Goal: Check status: Check status

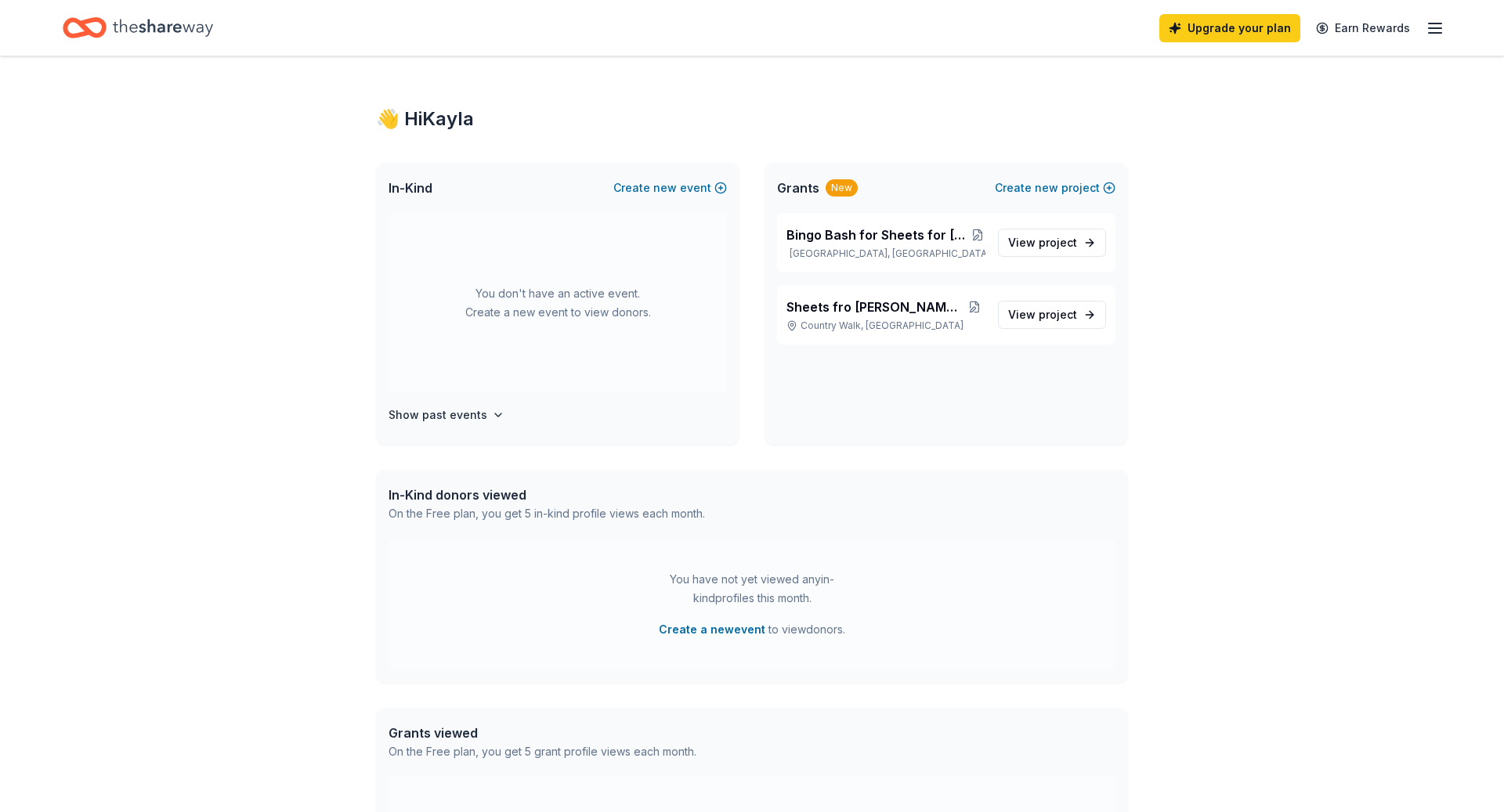
click at [130, 28] on icon "Home" at bounding box center [162, 27] width 100 height 17
click at [437, 416] on h4 "Show past events" at bounding box center [437, 415] width 99 height 19
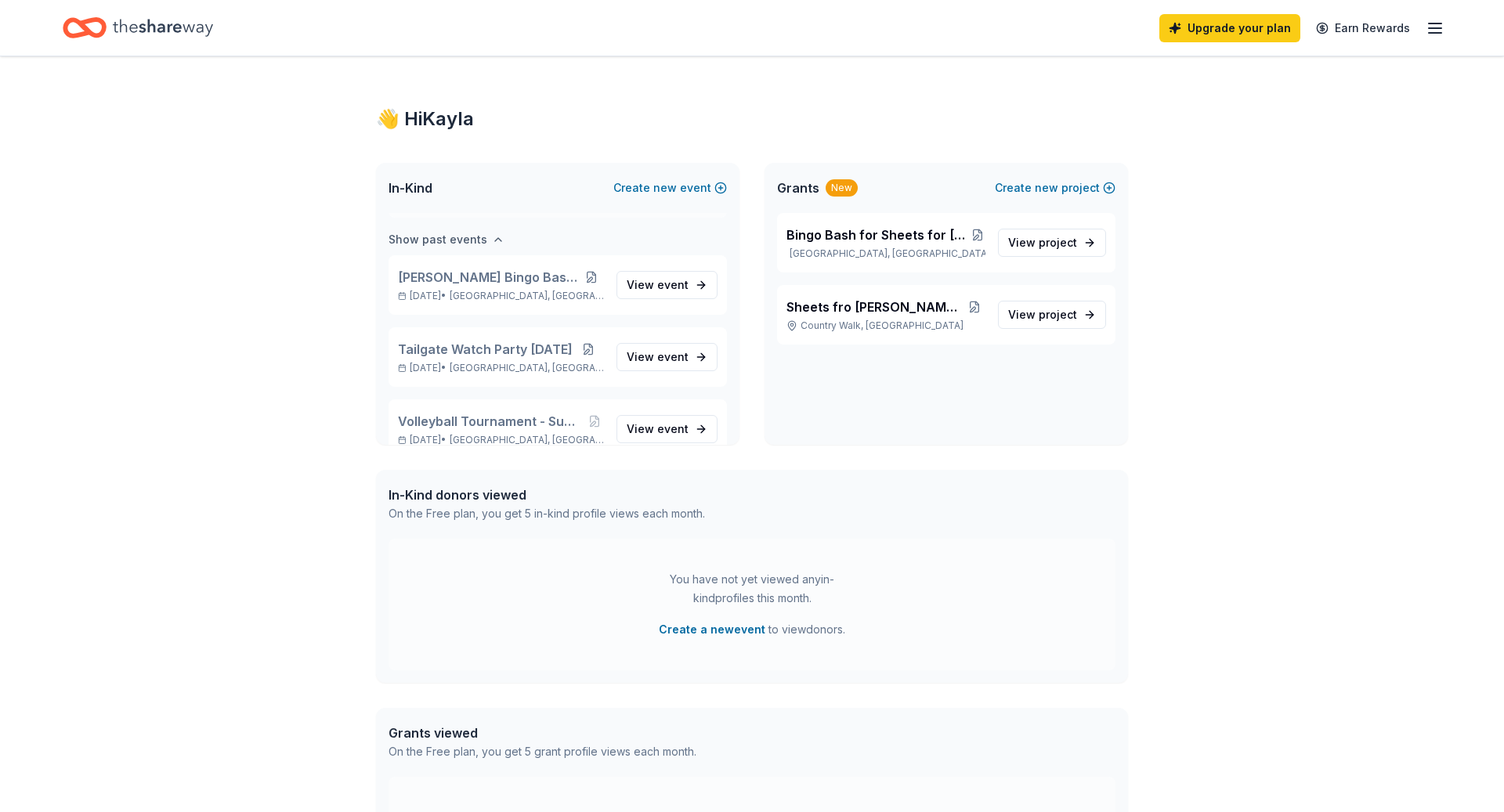
scroll to position [180, 0]
click at [678, 282] on span "event" at bounding box center [672, 280] width 31 height 13
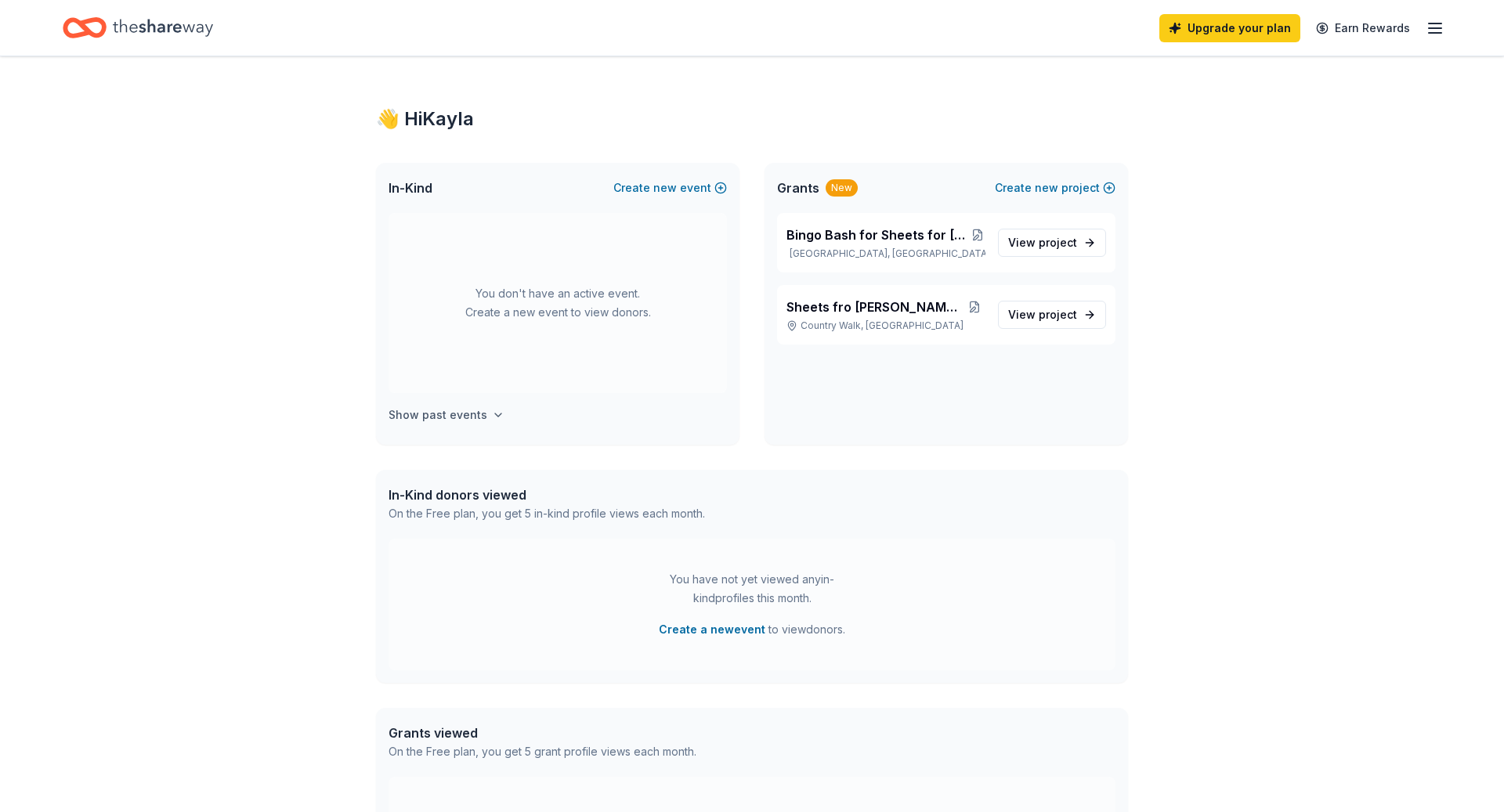
click at [468, 420] on h4 "Show past events" at bounding box center [437, 415] width 99 height 19
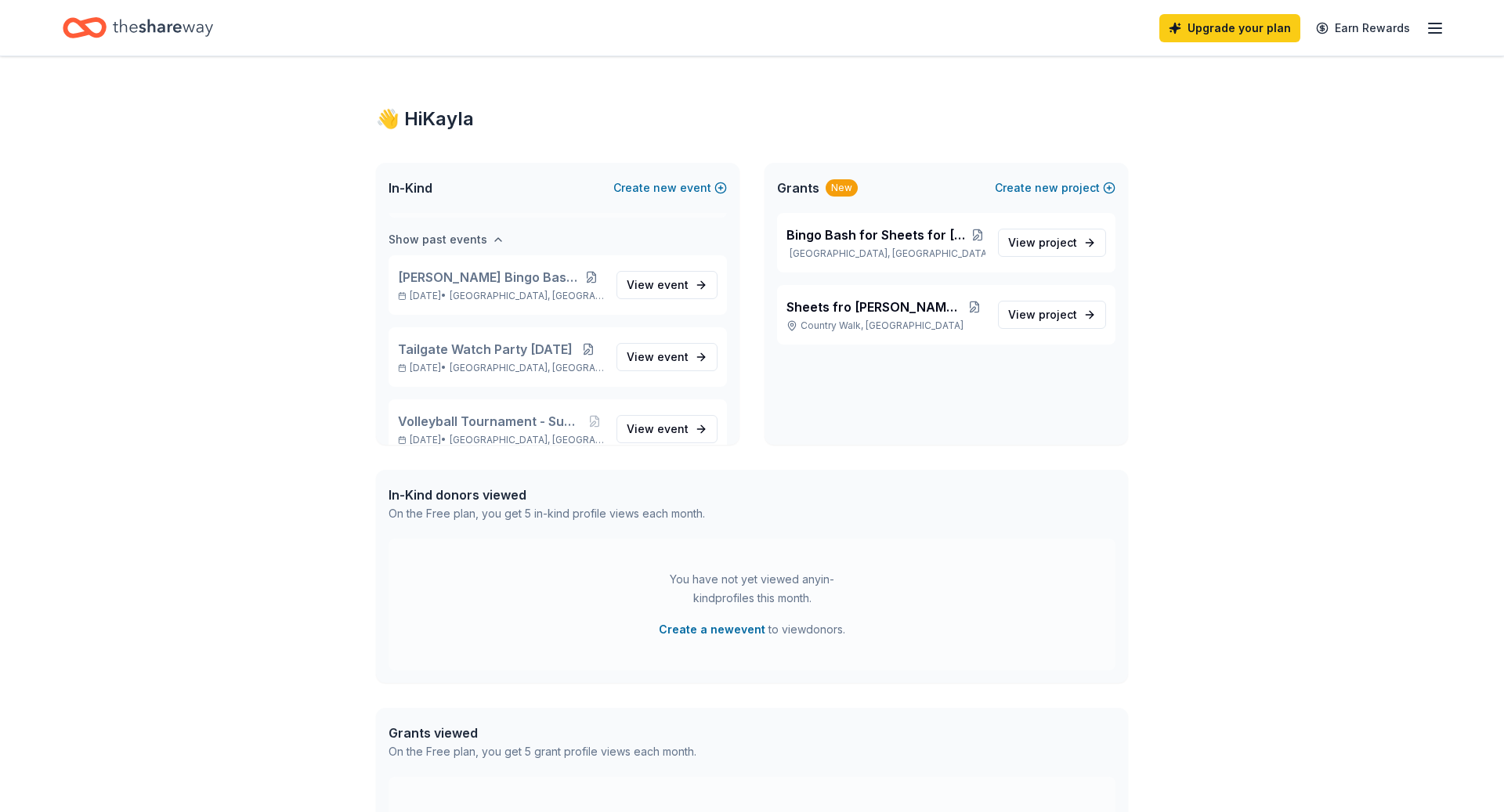
scroll to position [180, 0]
click at [686, 292] on link "View event" at bounding box center [668, 281] width 101 height 28
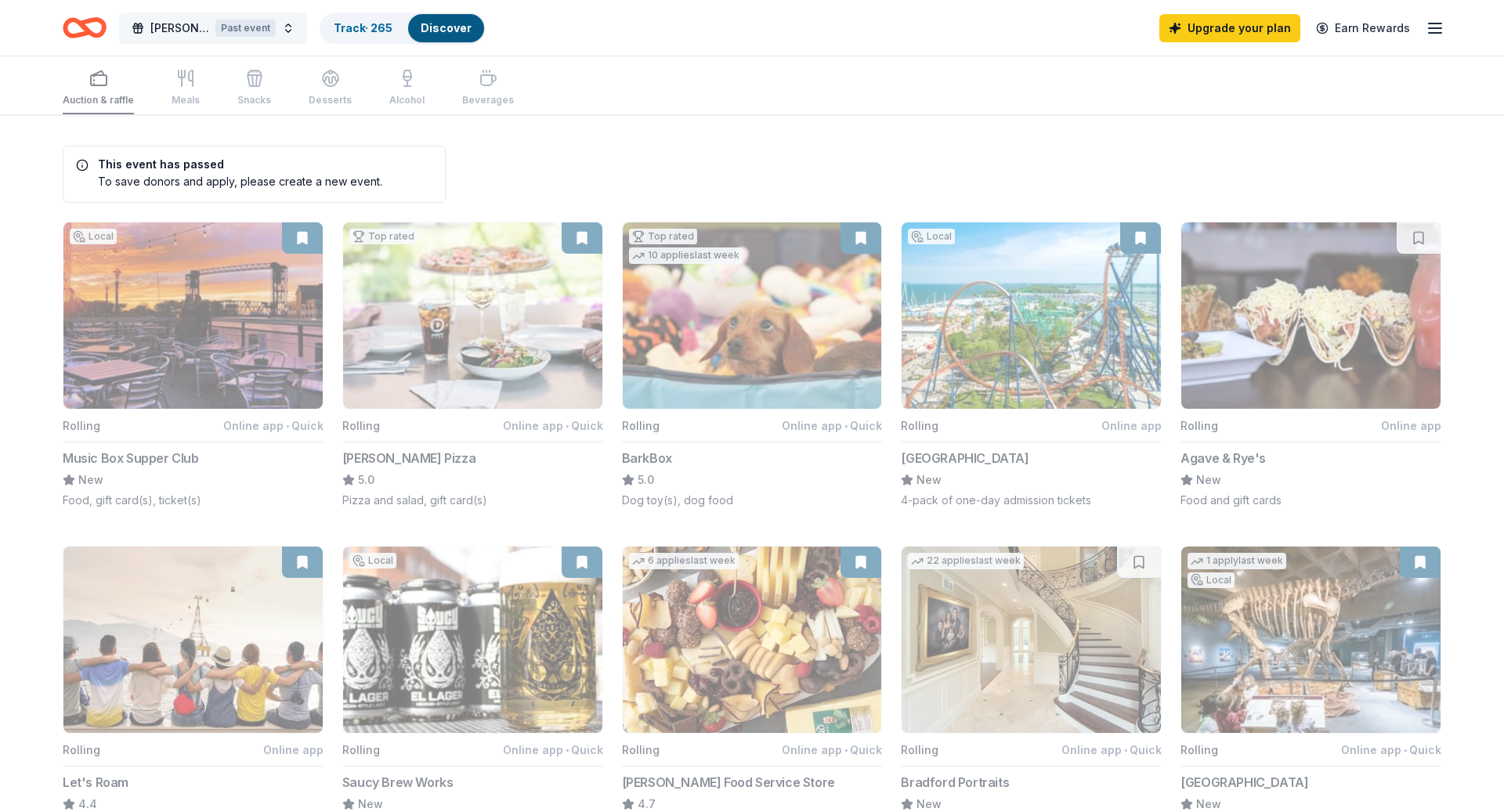
click at [282, 23] on button "[PERSON_NAME] Bingo Bash [DATE] Past event" at bounding box center [213, 27] width 188 height 31
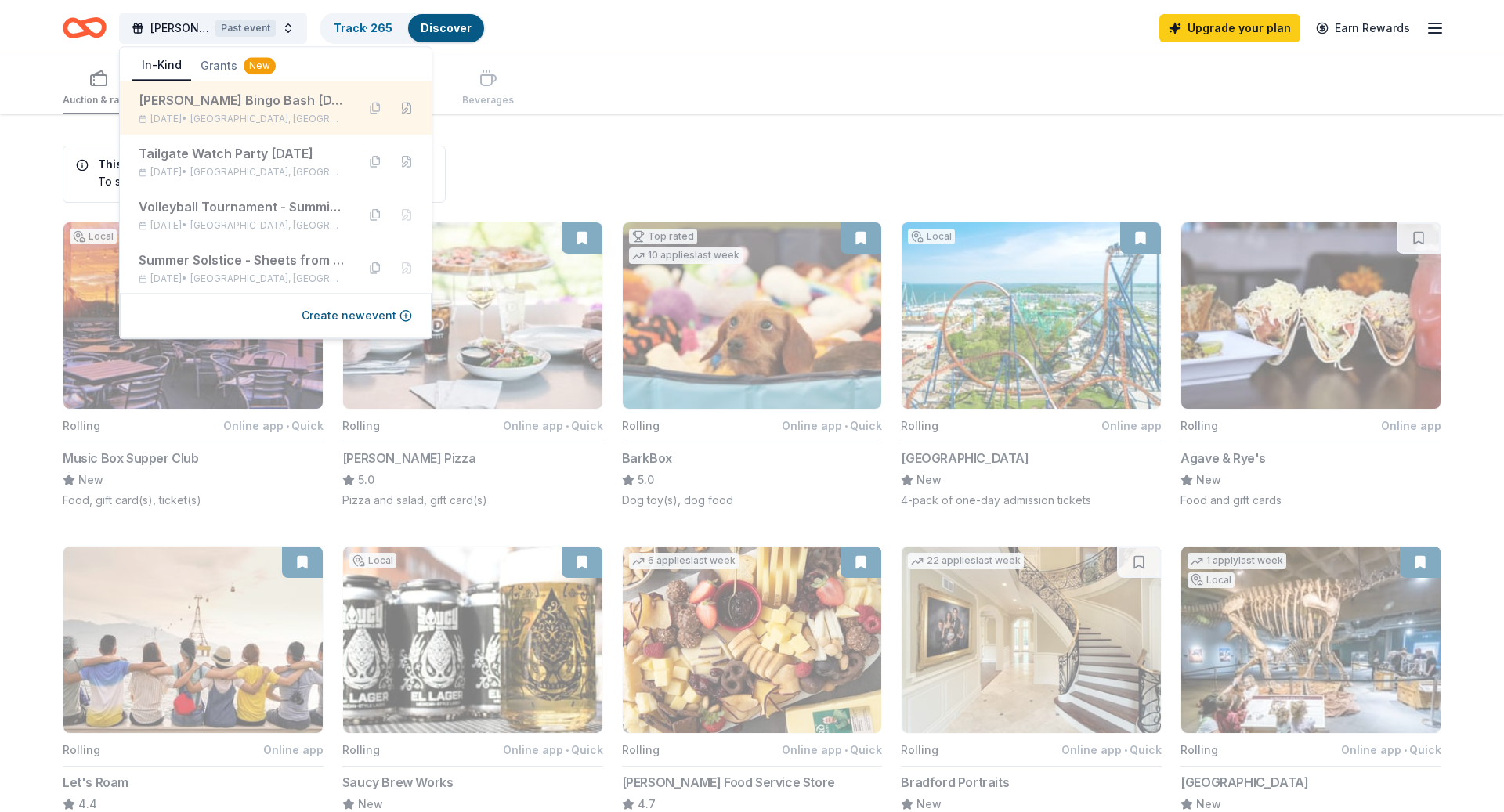
click at [404, 108] on button at bounding box center [407, 108] width 25 height 25
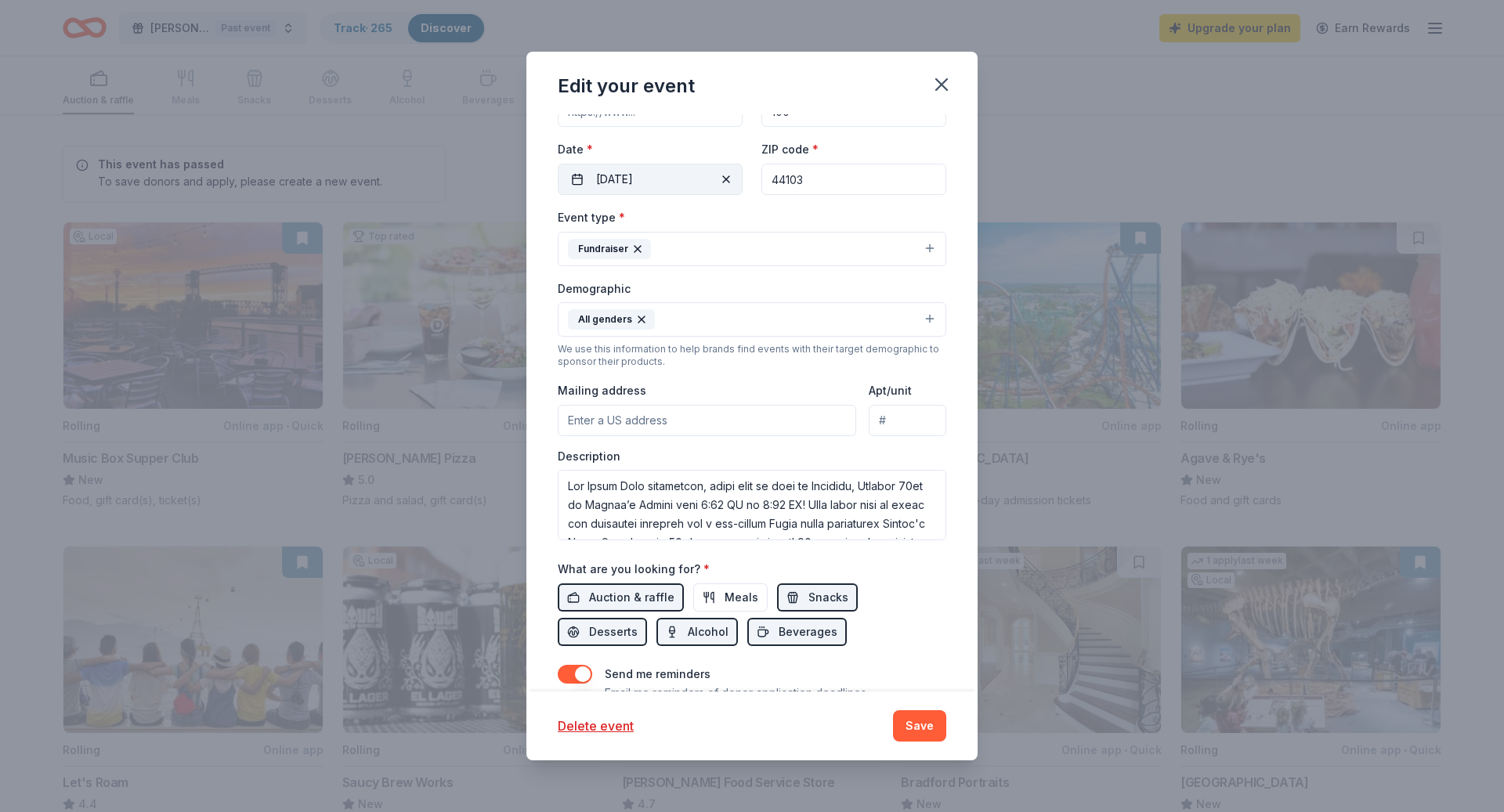
click at [675, 191] on button "[DATE]" at bounding box center [650, 178] width 185 height 31
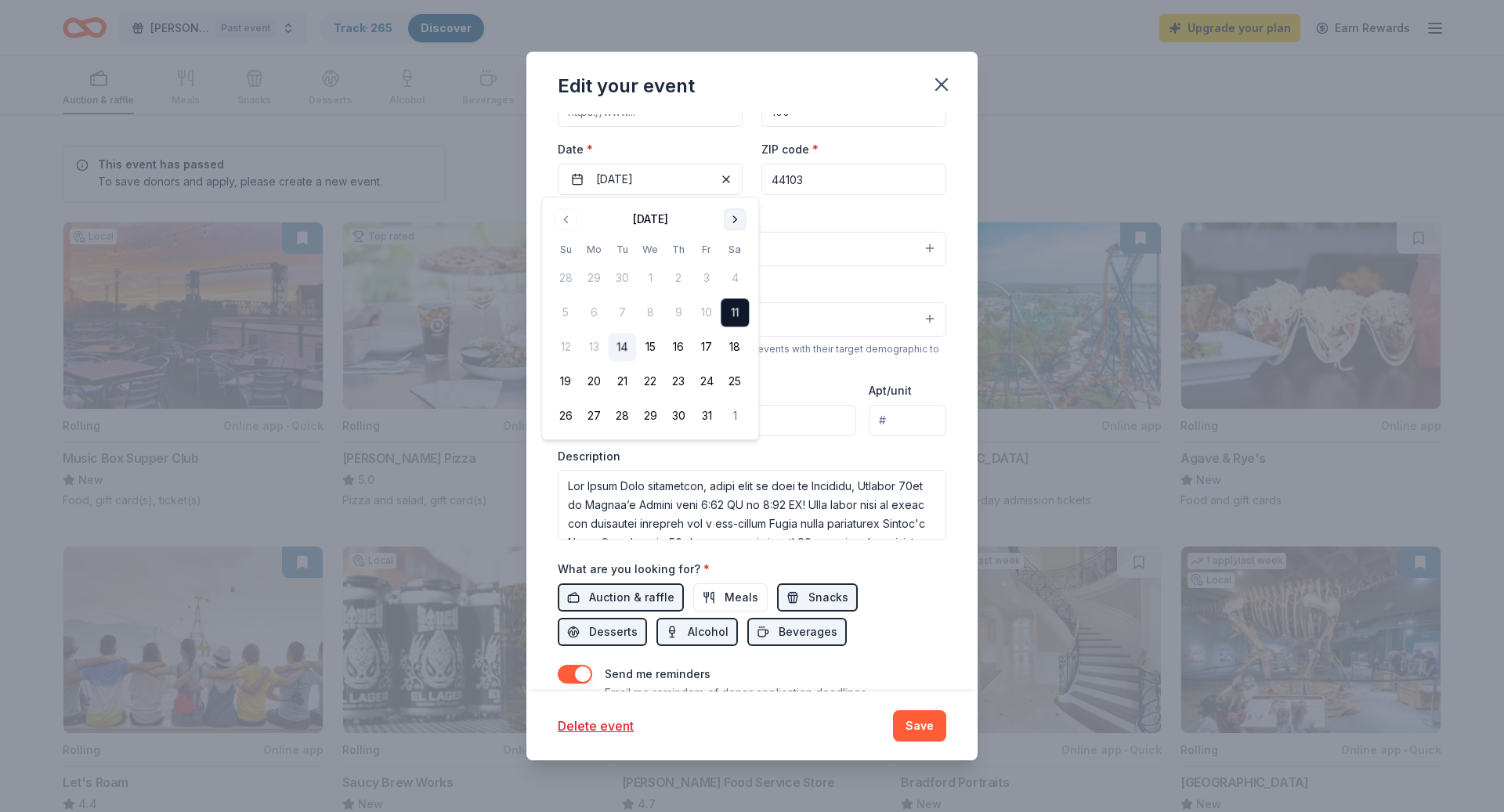
click at [743, 216] on button "Go to next month" at bounding box center [734, 219] width 22 height 22
click at [741, 314] on button "8" at bounding box center [735, 314] width 28 height 28
click at [932, 721] on button "Save" at bounding box center [919, 726] width 54 height 31
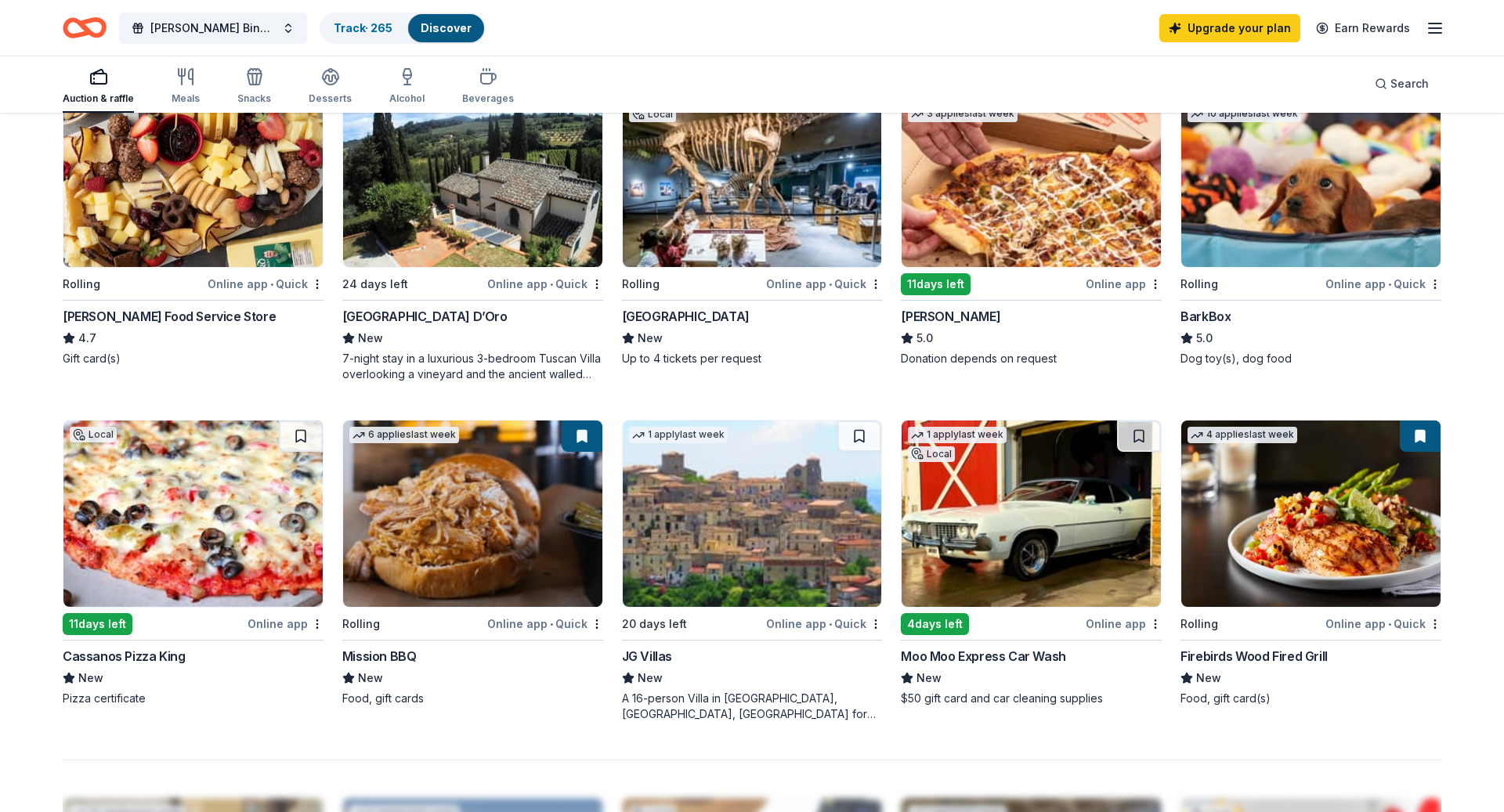
scroll to position [894, 0]
